Goal: Task Accomplishment & Management: Manage account settings

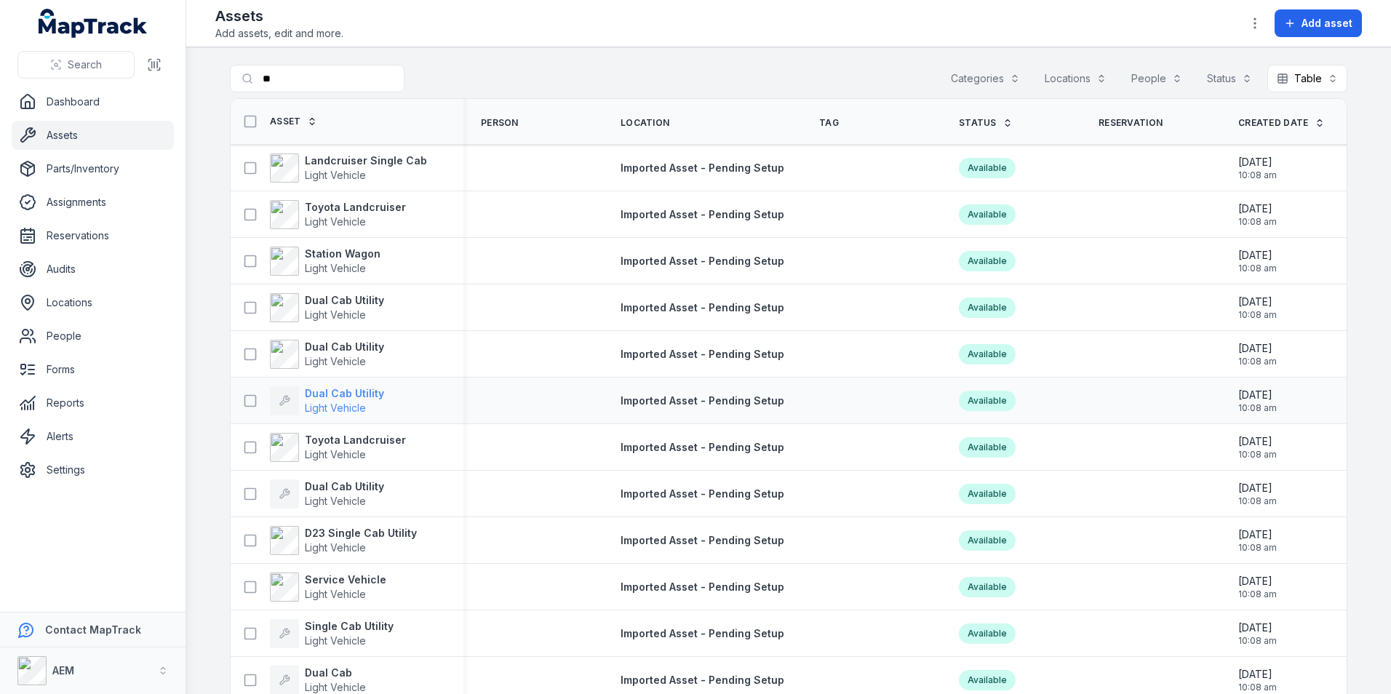
click at [338, 389] on strong "Dual Cab Utility" at bounding box center [344, 393] width 79 height 15
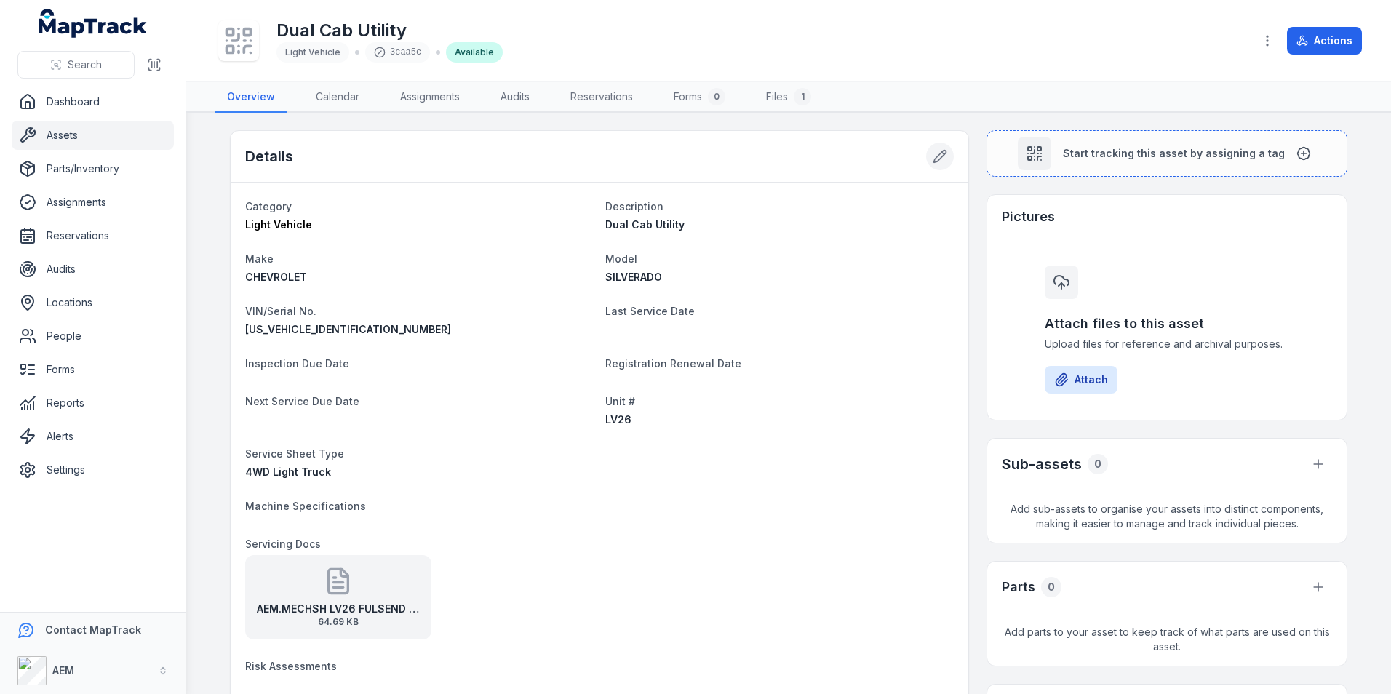
click at [926, 151] on button at bounding box center [940, 157] width 28 height 28
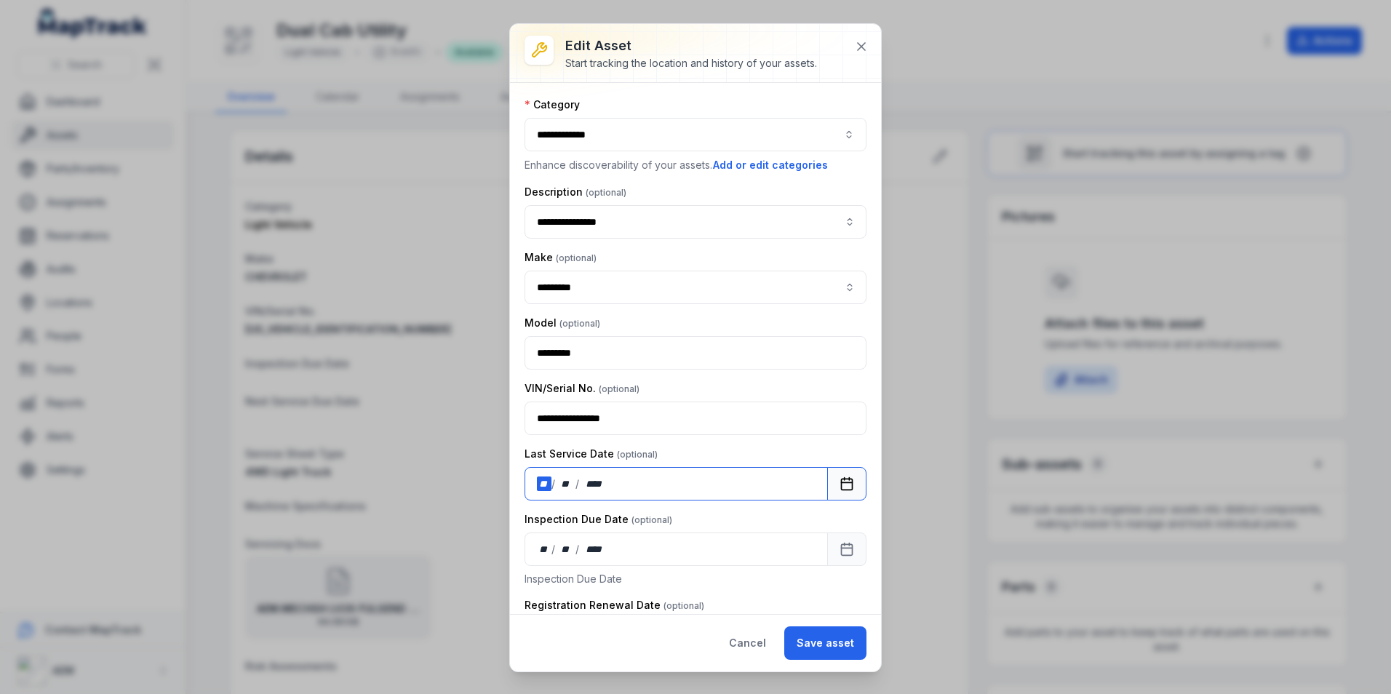
click at [547, 481] on div "**" at bounding box center [544, 484] width 15 height 15
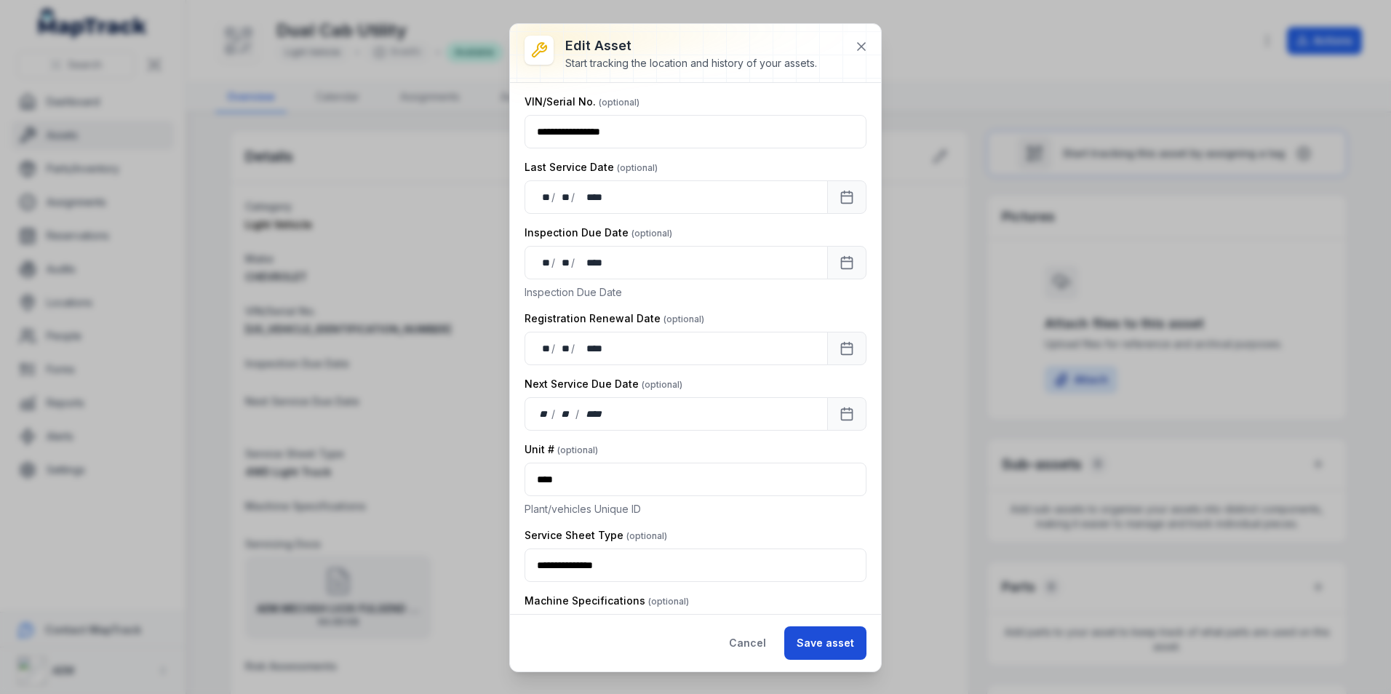
click at [824, 637] on button "Save asset" at bounding box center [825, 643] width 82 height 33
